Goal: Transaction & Acquisition: Purchase product/service

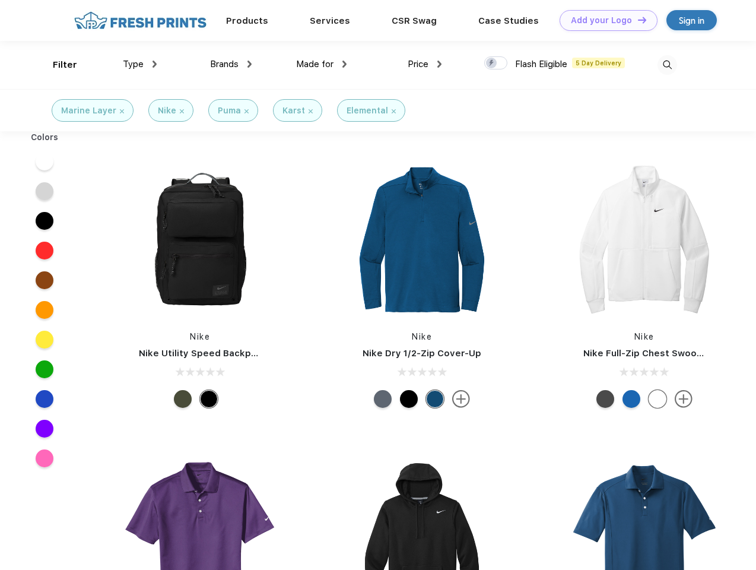
click at [604, 20] on link "Add your Logo Design Tool" at bounding box center [609, 20] width 98 height 21
click at [0, 0] on div "Design Tool" at bounding box center [0, 0] width 0 height 0
click at [637, 20] on link "Add your Logo Design Tool" at bounding box center [609, 20] width 98 height 21
click at [57, 65] on div "Filter" at bounding box center [65, 65] width 24 height 14
click at [140, 64] on span "Type" at bounding box center [133, 64] width 21 height 11
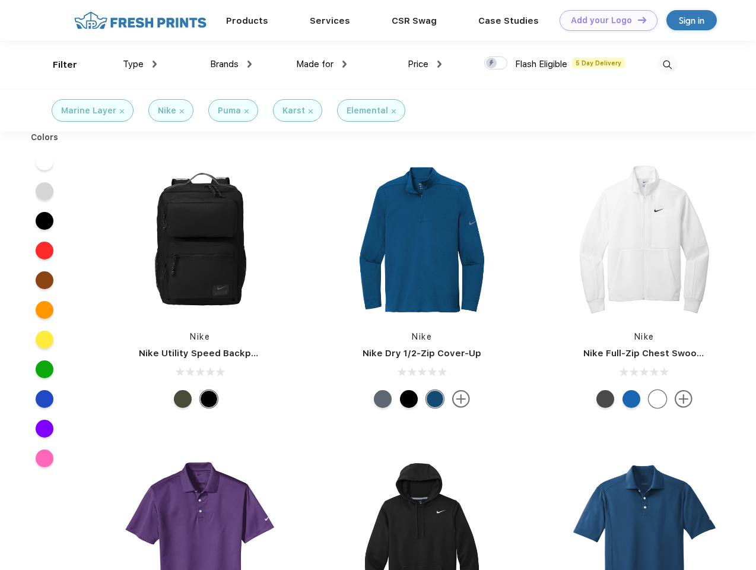
click at [231, 64] on span "Brands" at bounding box center [224, 64] width 28 height 11
click at [322, 64] on span "Made for" at bounding box center [314, 64] width 37 height 11
click at [425, 64] on span "Price" at bounding box center [418, 64] width 21 height 11
click at [496, 63] on div at bounding box center [495, 62] width 23 height 13
click at [492, 63] on input "checkbox" at bounding box center [488, 60] width 8 height 8
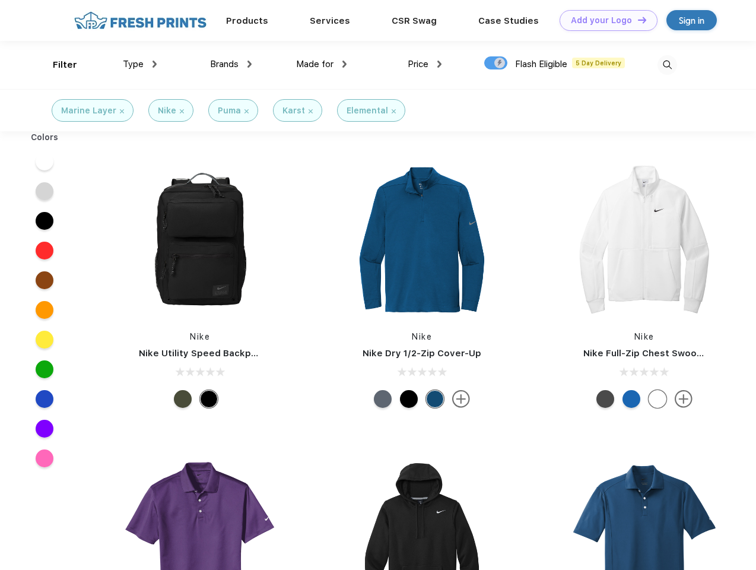
click at [667, 65] on img at bounding box center [667, 65] width 20 height 20
